Goal: Navigation & Orientation: Find specific page/section

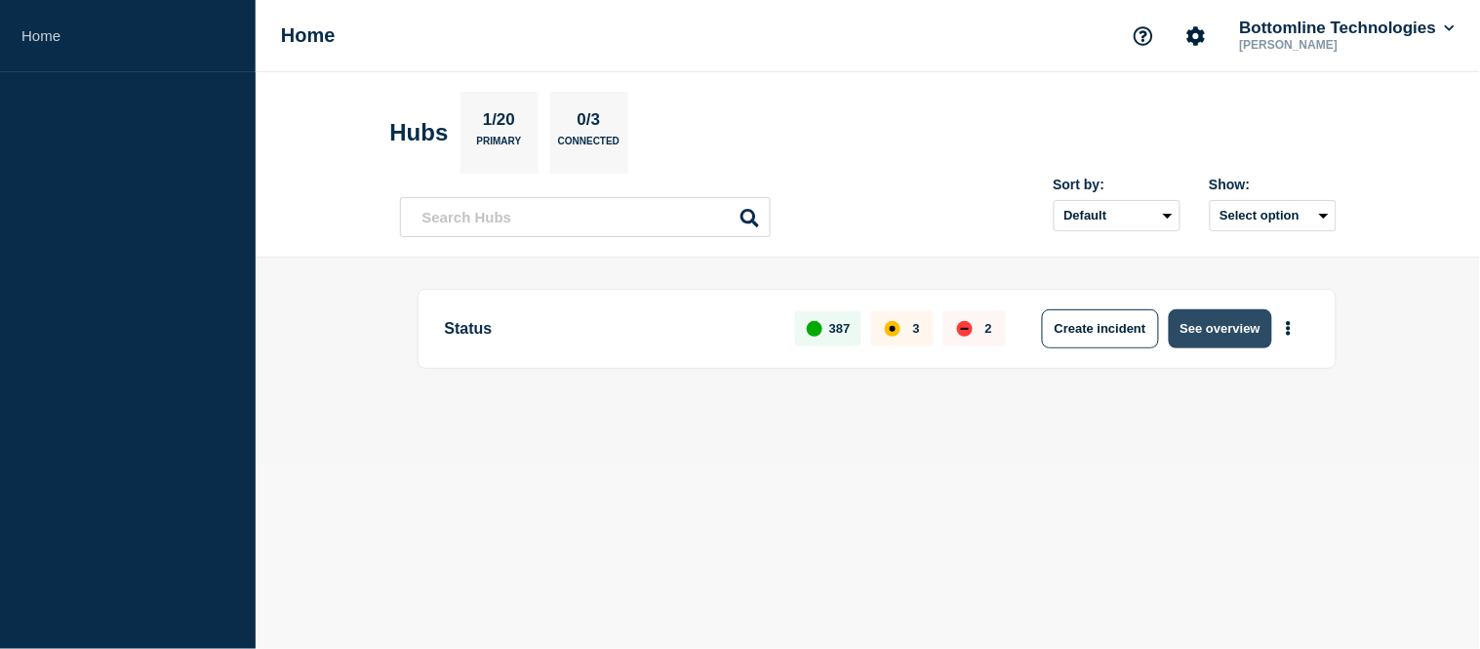
click at [1186, 333] on button "See overview" at bounding box center [1219, 328] width 103 height 39
click at [1196, 334] on button "See overview" at bounding box center [1219, 328] width 103 height 39
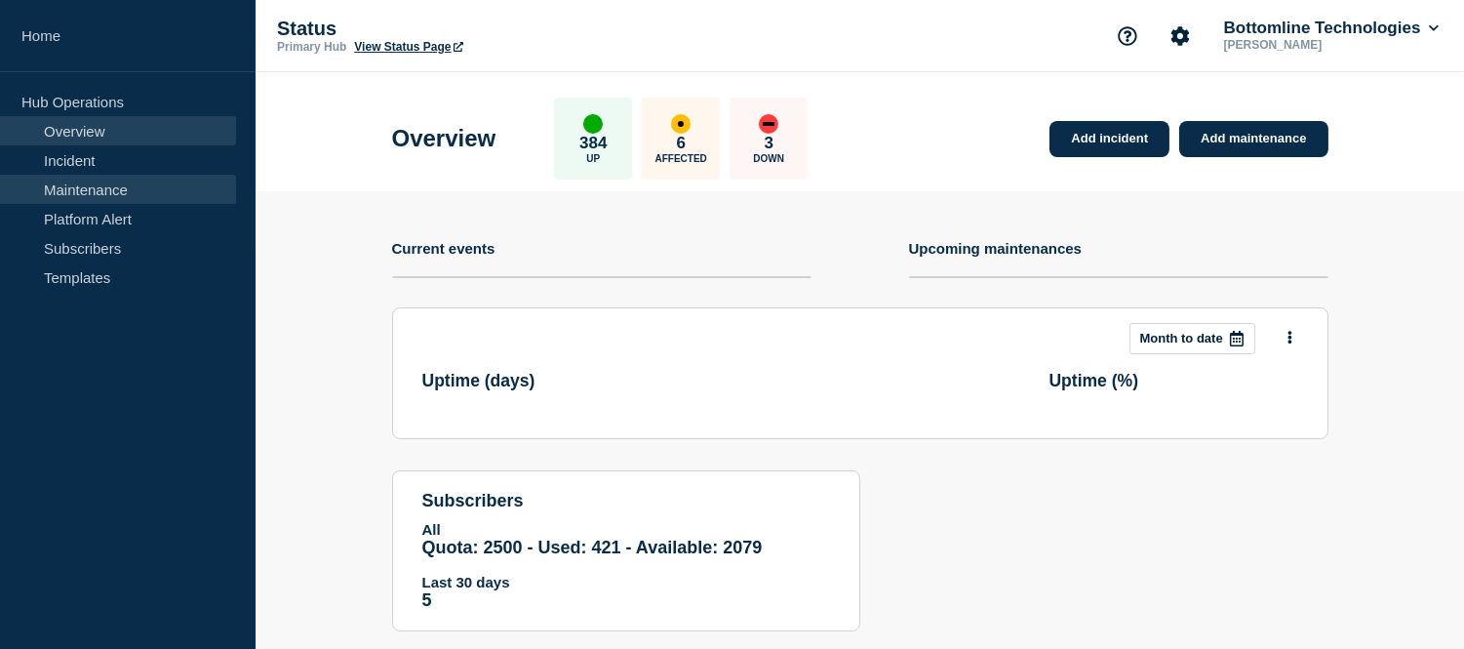
click at [133, 176] on link "Maintenance" at bounding box center [118, 189] width 236 height 29
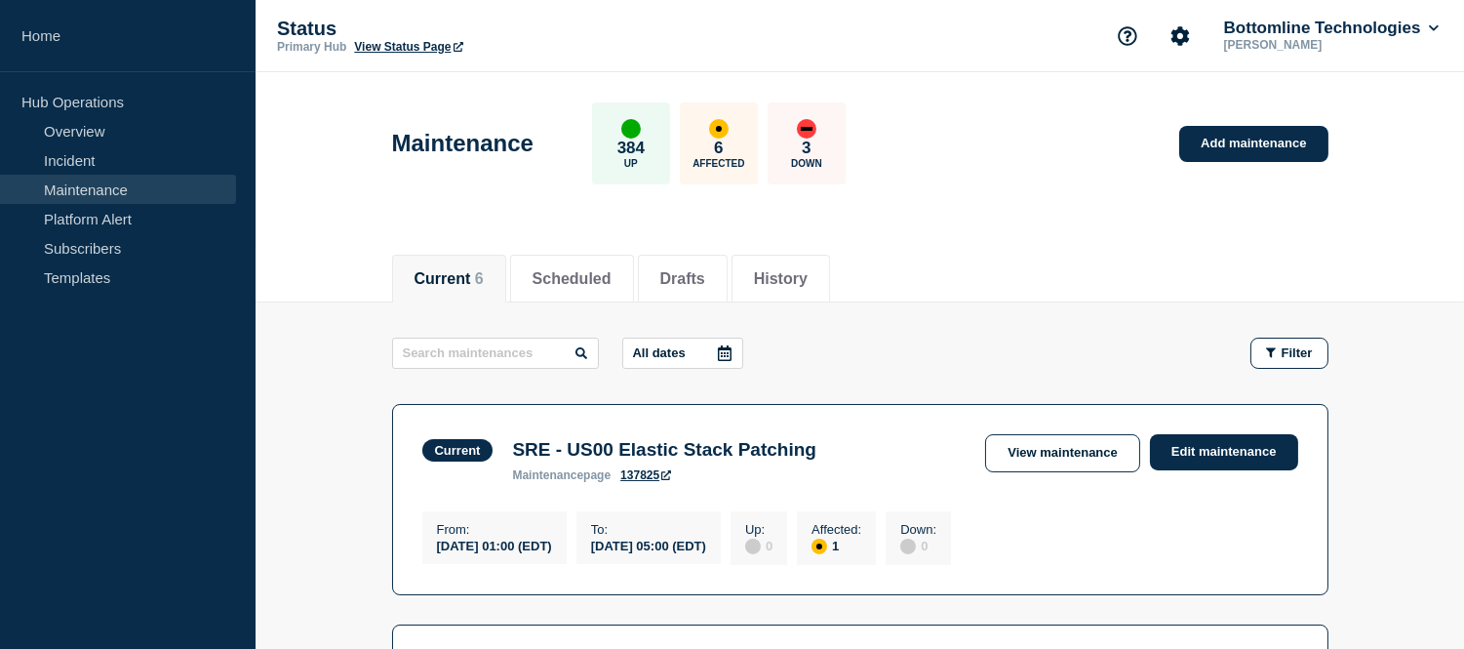
click at [146, 178] on link "Maintenance" at bounding box center [118, 189] width 236 height 29
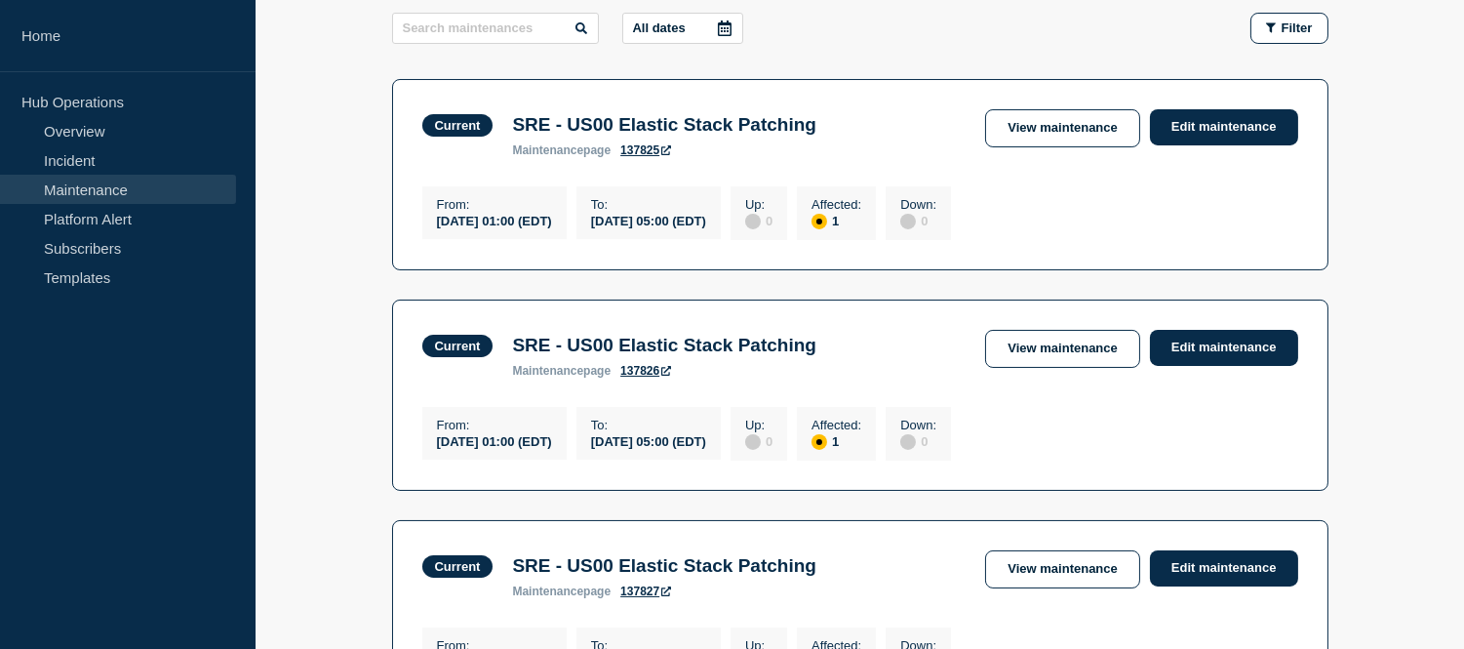
scroll to position [866, 0]
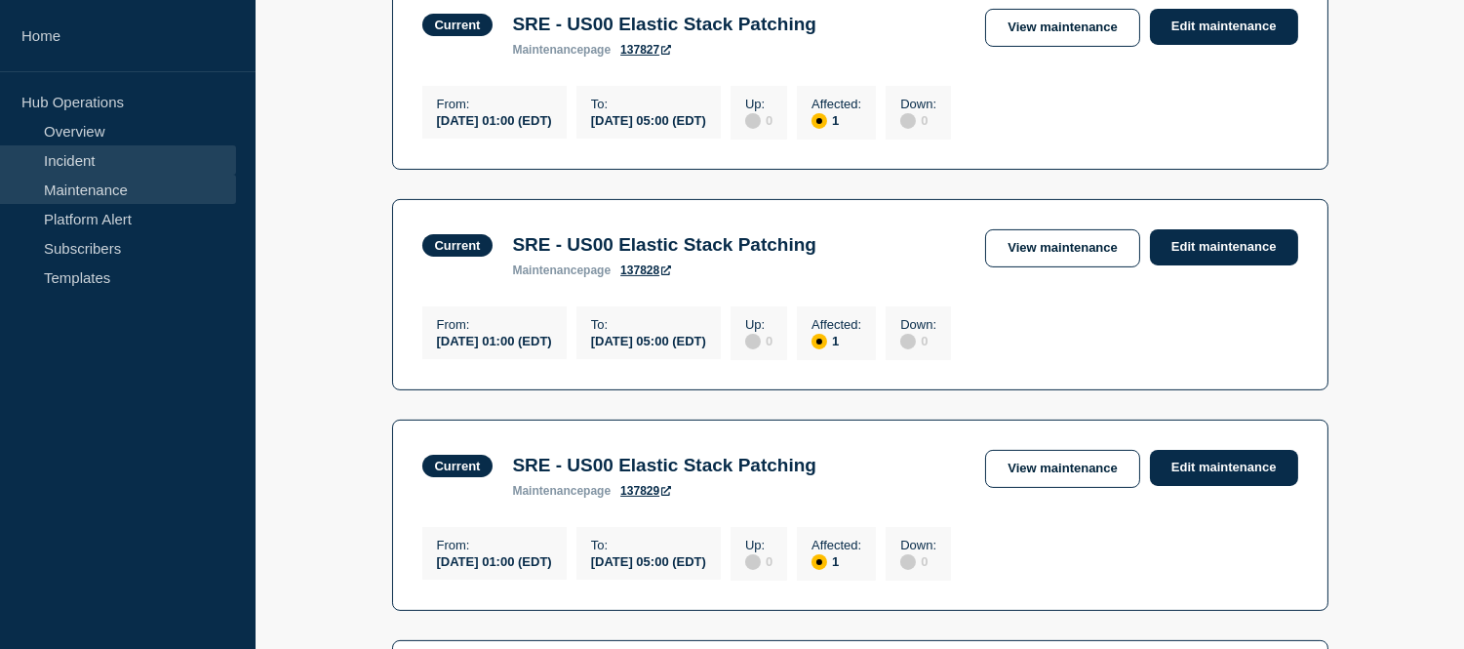
click at [79, 163] on link "Incident" at bounding box center [118, 159] width 236 height 29
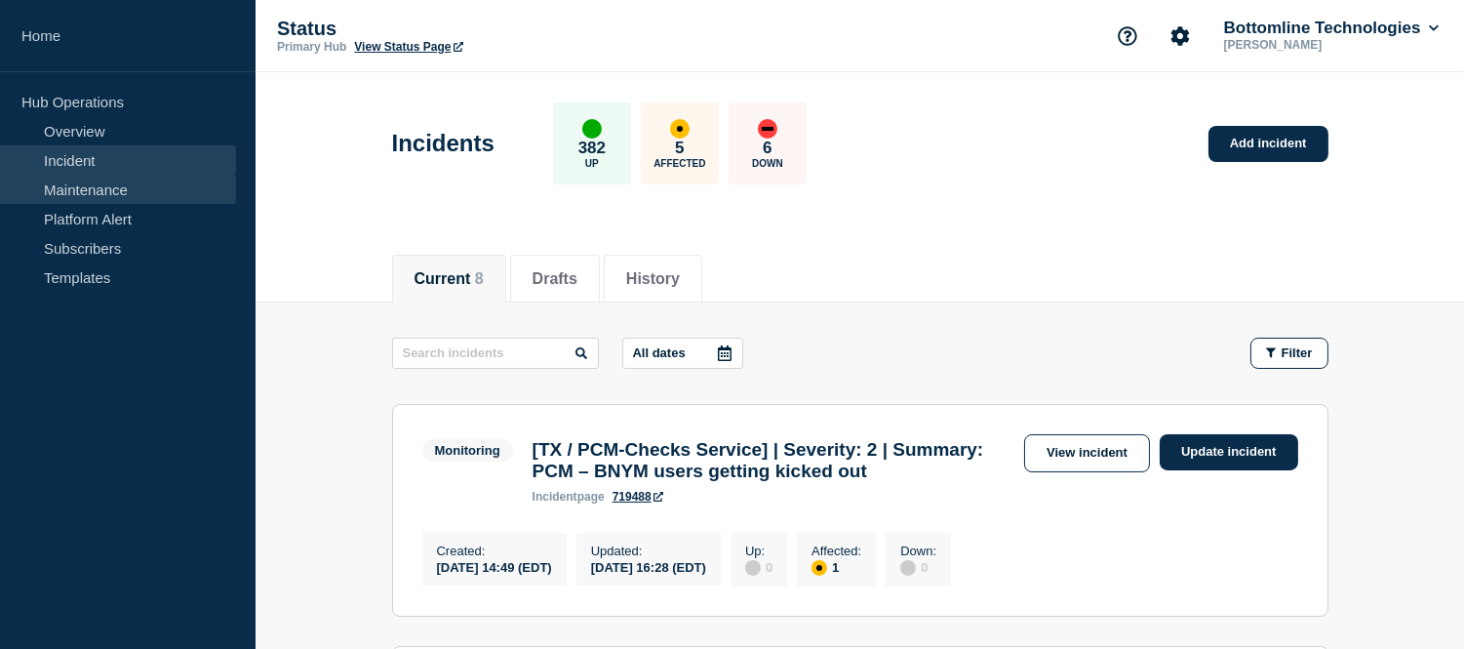
click at [105, 185] on link "Maintenance" at bounding box center [118, 189] width 236 height 29
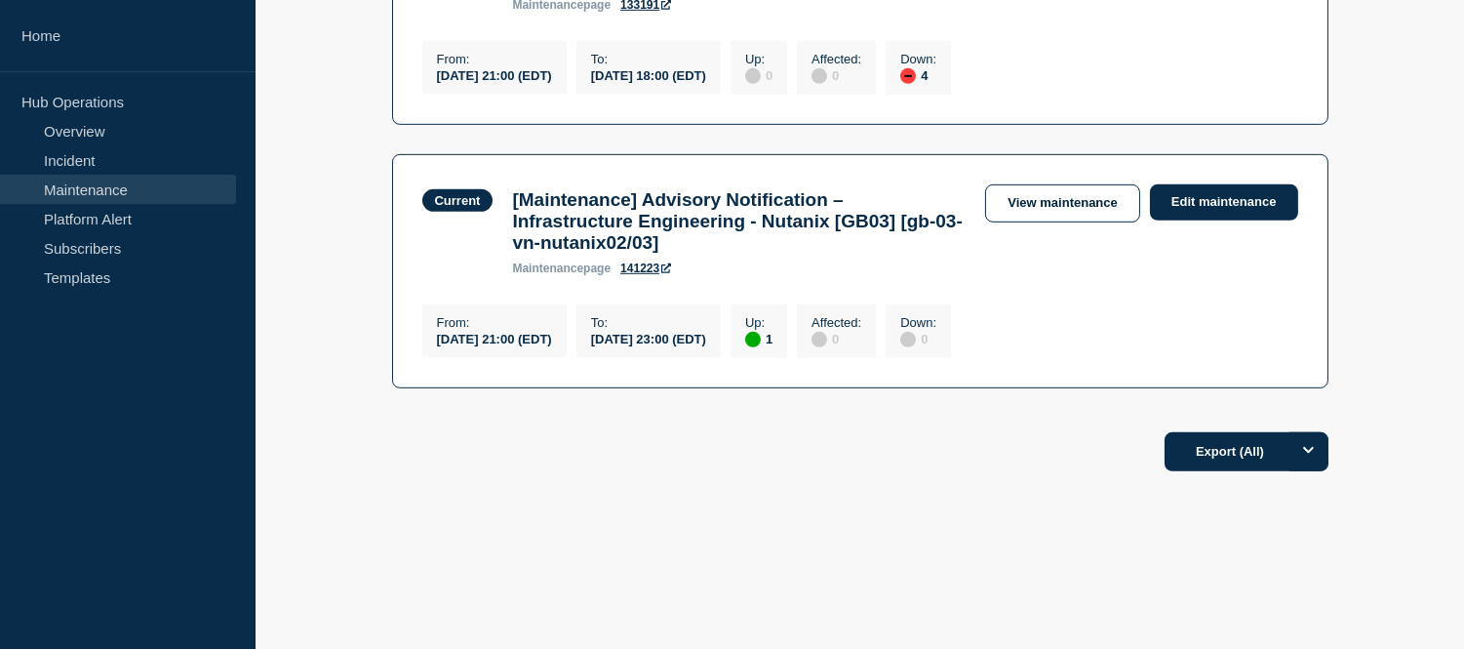
scroll to position [1733, 0]
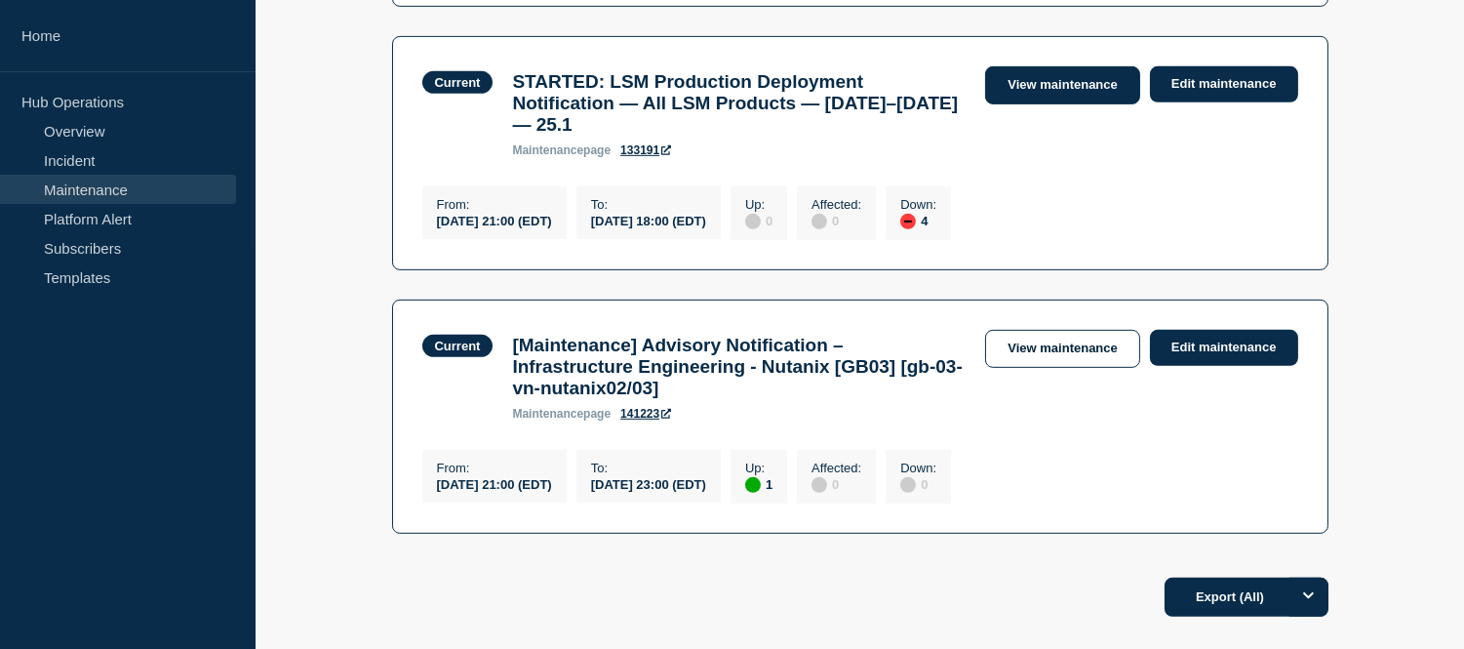
click at [1036, 104] on link "View maintenance" at bounding box center [1062, 85] width 154 height 38
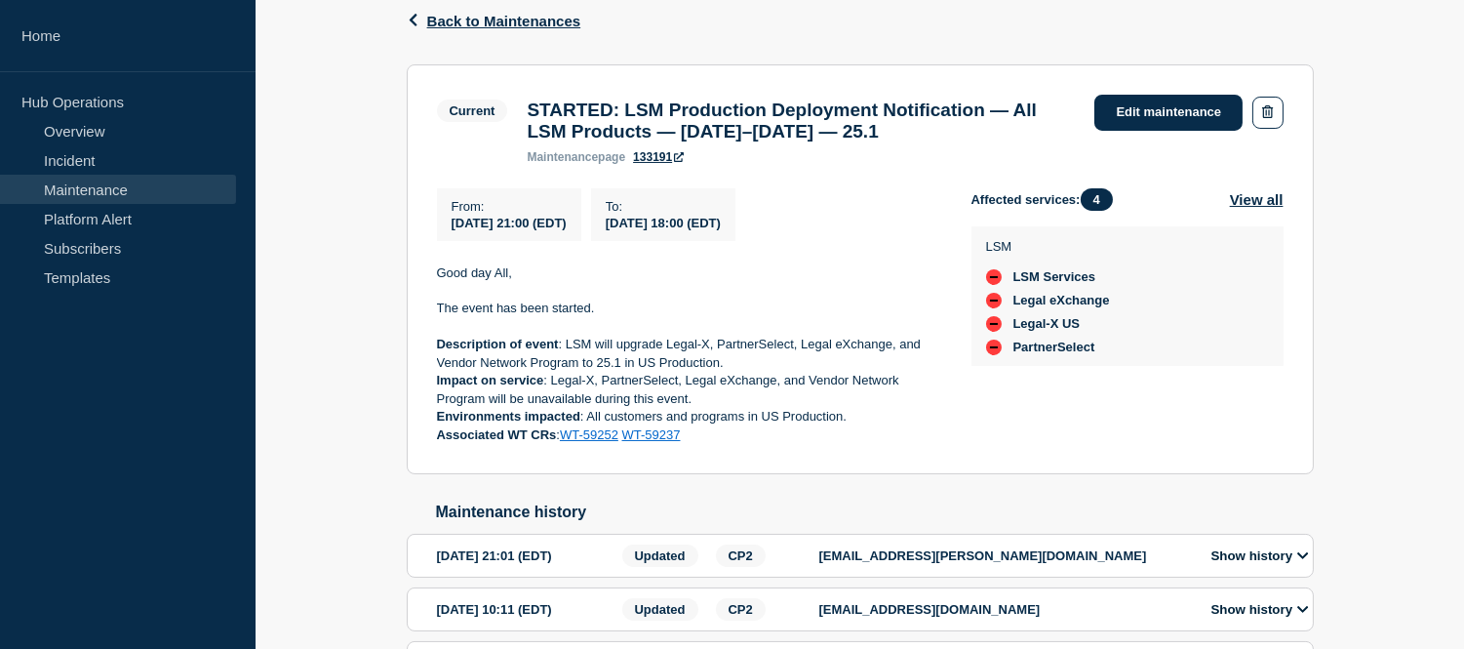
scroll to position [519, 0]
